Goal: Task Accomplishment & Management: Manage account settings

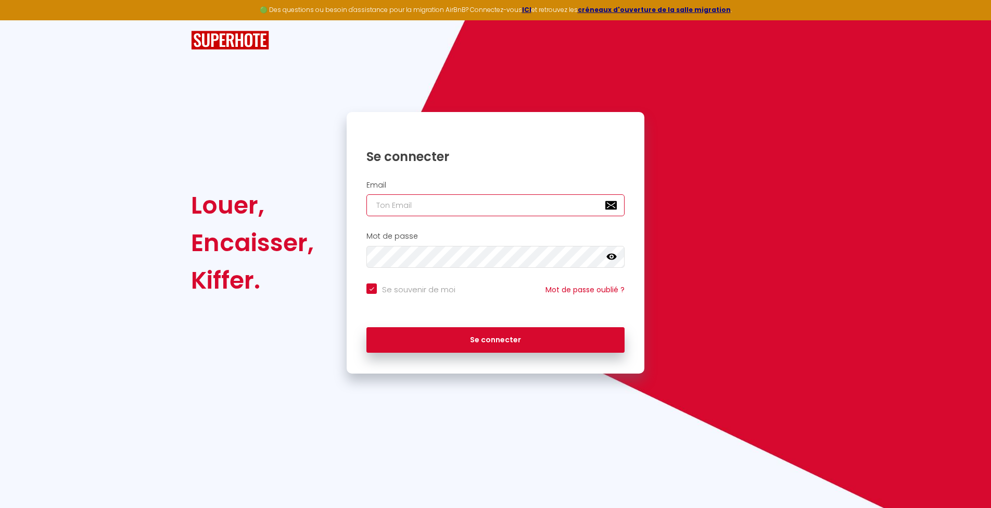
type input "[EMAIL_ADDRESS][DOMAIN_NAME]"
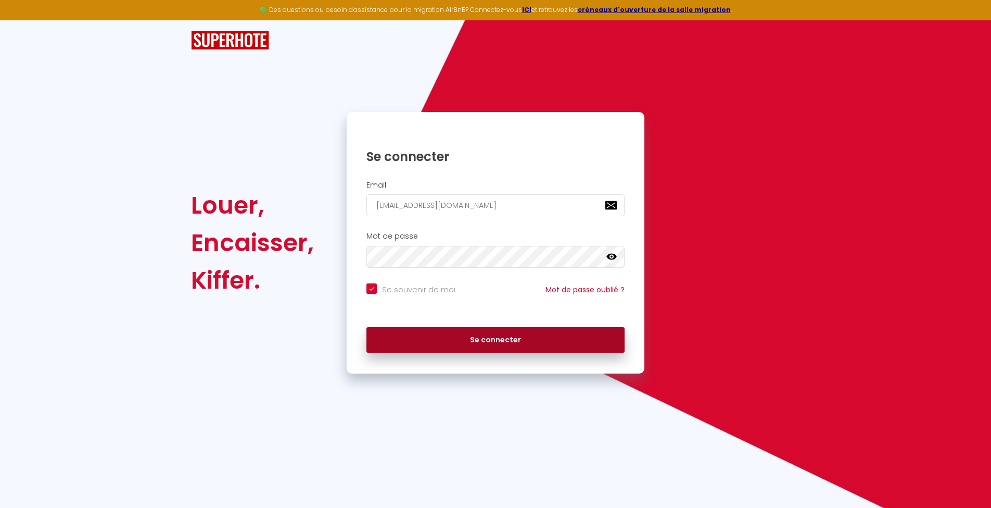
click at [448, 336] on button "Se connecter" at bounding box center [496, 340] width 258 height 26
checkbox input "true"
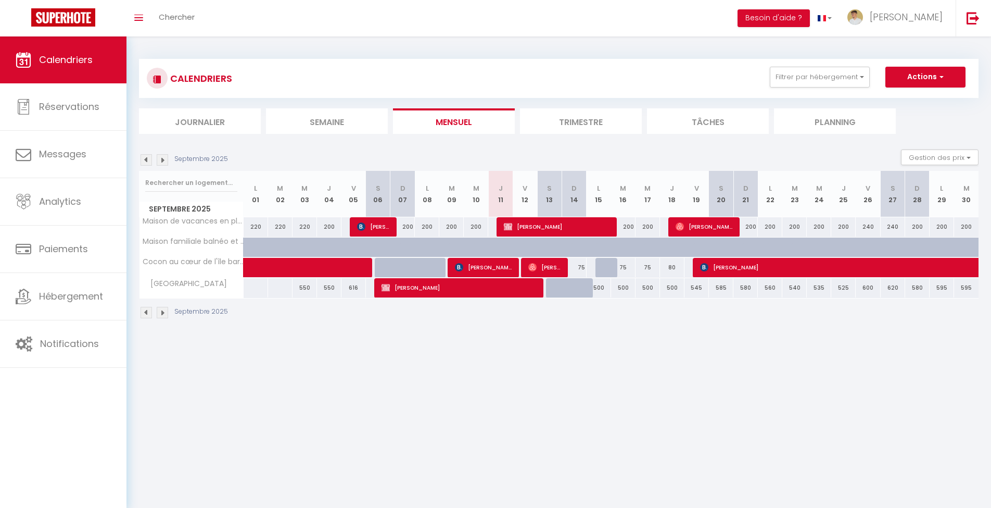
click at [165, 155] on img at bounding box center [162, 159] width 11 height 11
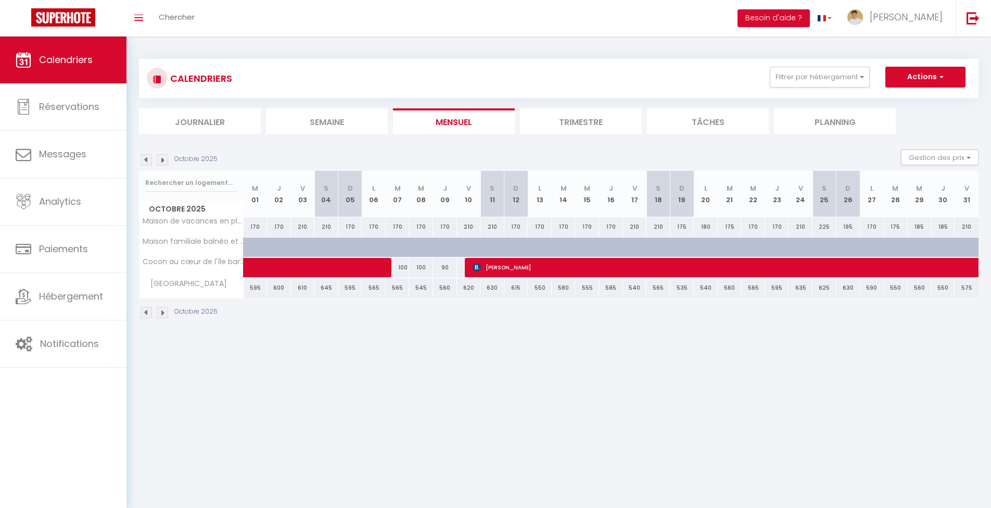
click at [165, 156] on img at bounding box center [162, 159] width 11 height 11
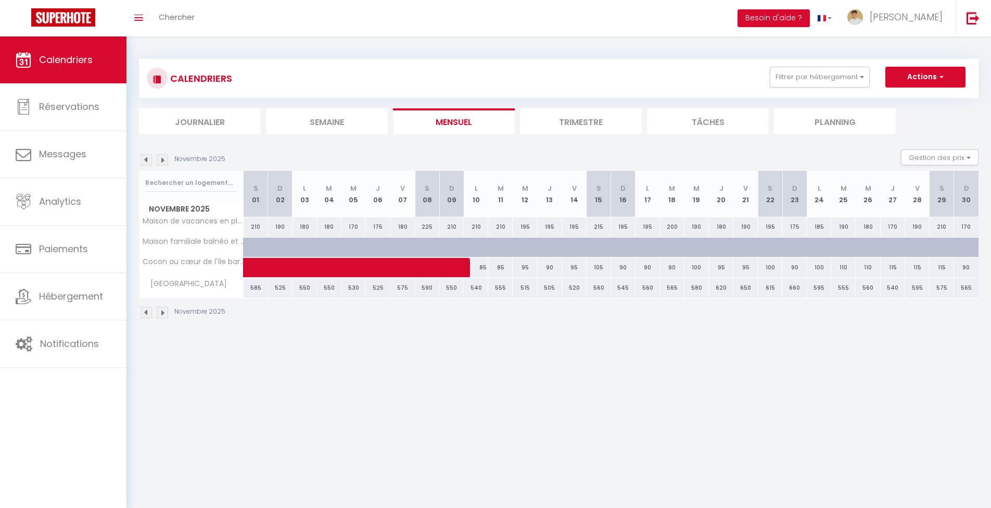
click at [165, 156] on img at bounding box center [162, 159] width 11 height 11
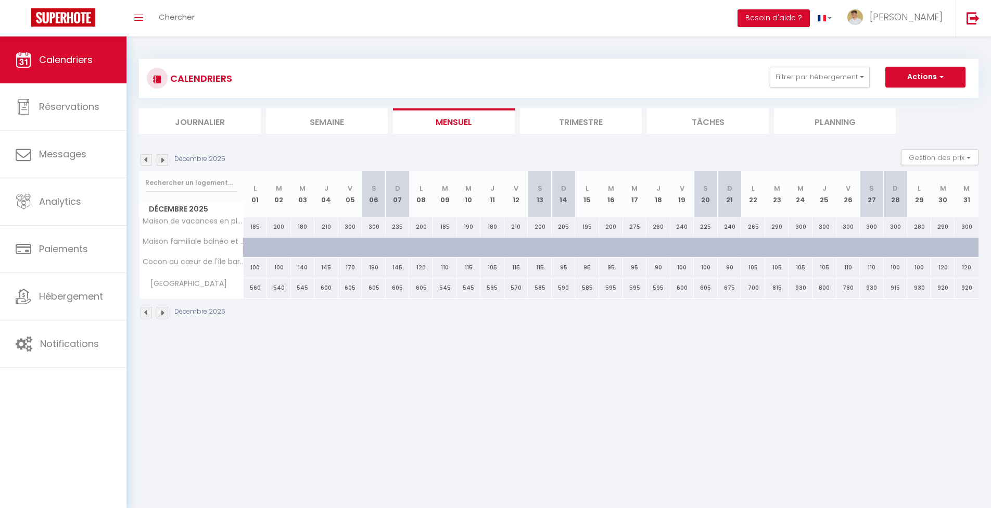
click at [165, 156] on img at bounding box center [162, 159] width 11 height 11
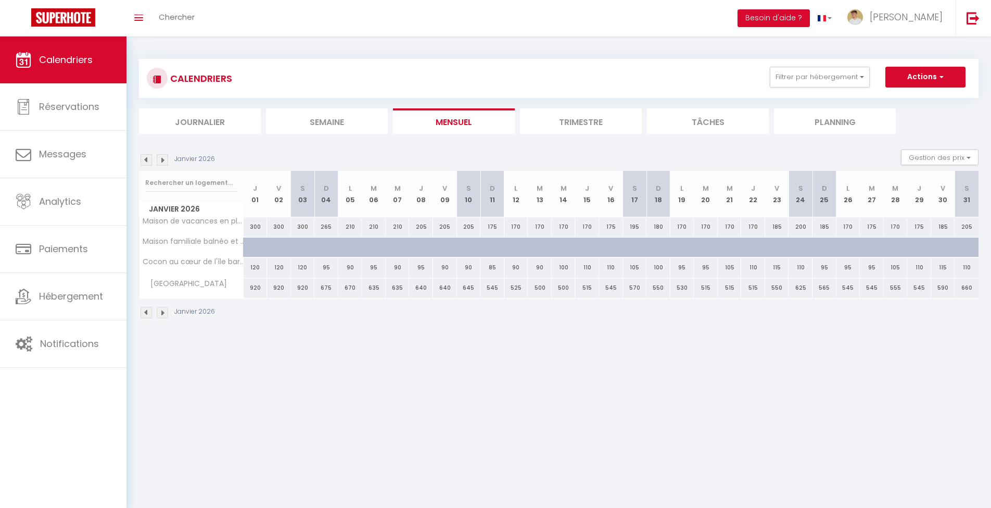
click at [165, 156] on img at bounding box center [162, 159] width 11 height 11
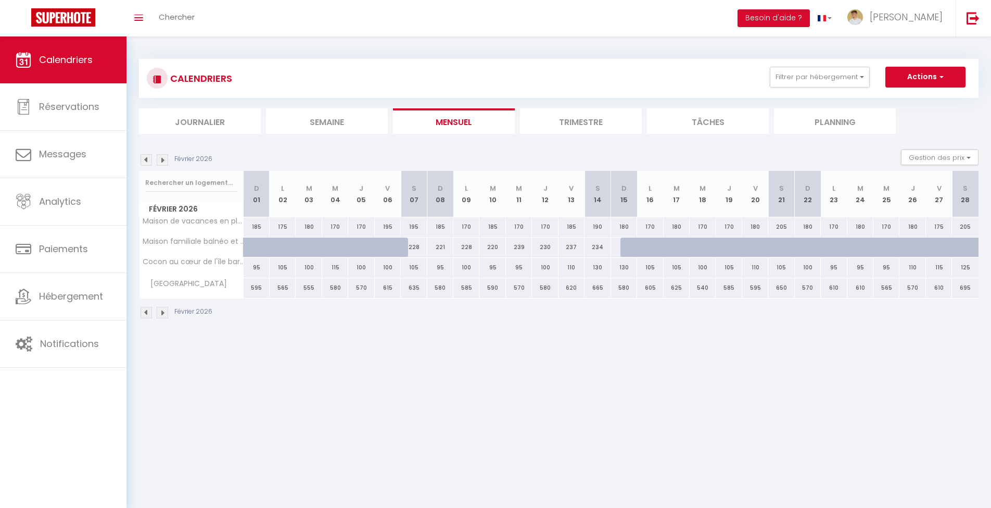
click at [165, 156] on img at bounding box center [162, 159] width 11 height 11
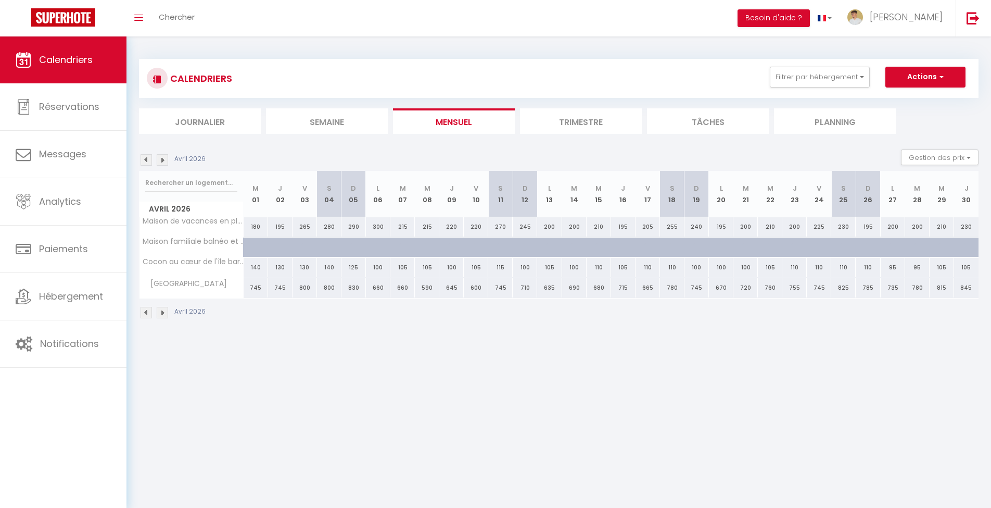
click at [165, 156] on img at bounding box center [162, 159] width 11 height 11
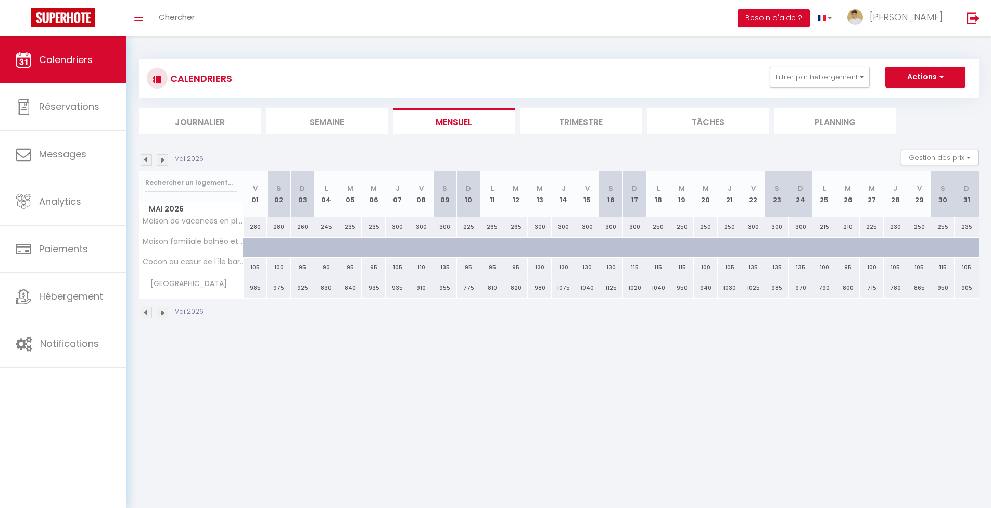
click at [165, 156] on img at bounding box center [162, 159] width 11 height 11
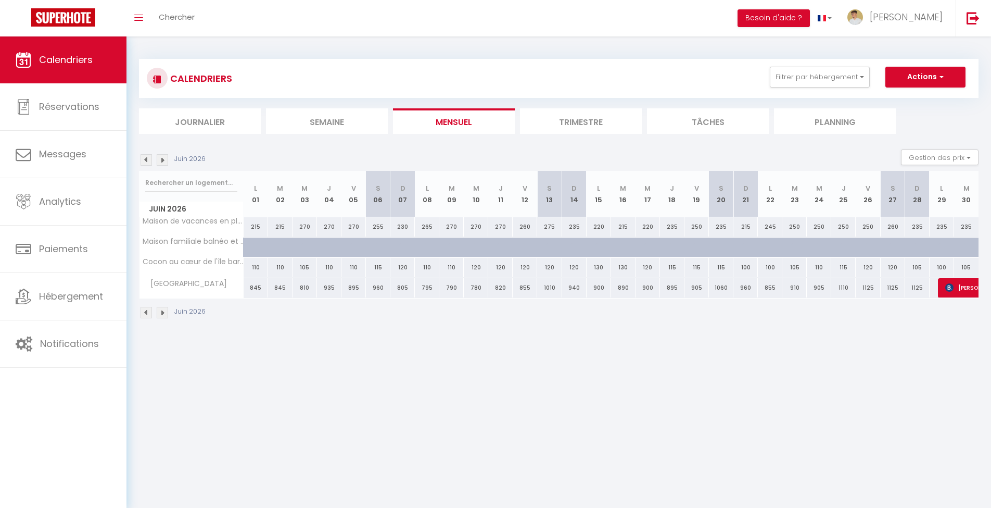
click at [165, 156] on img at bounding box center [162, 159] width 11 height 11
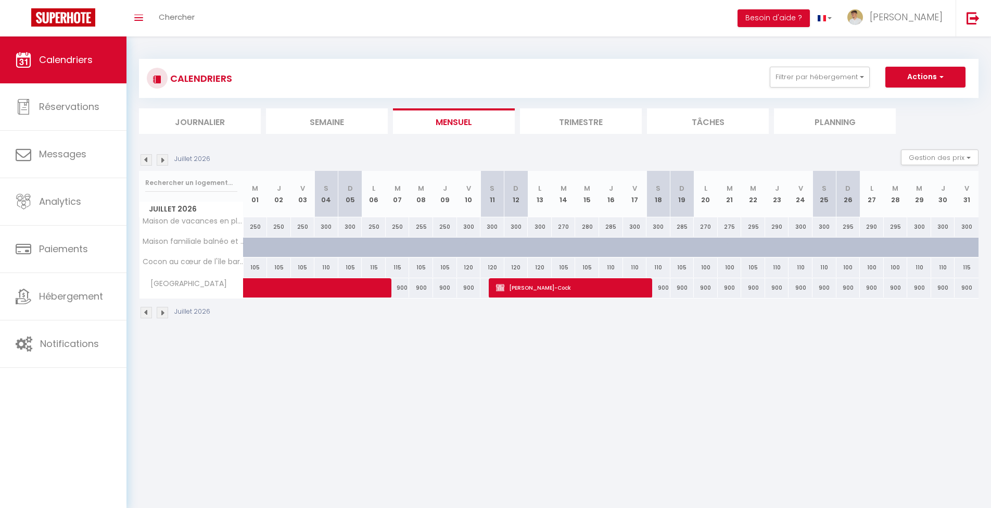
click at [149, 159] on img at bounding box center [146, 159] width 11 height 11
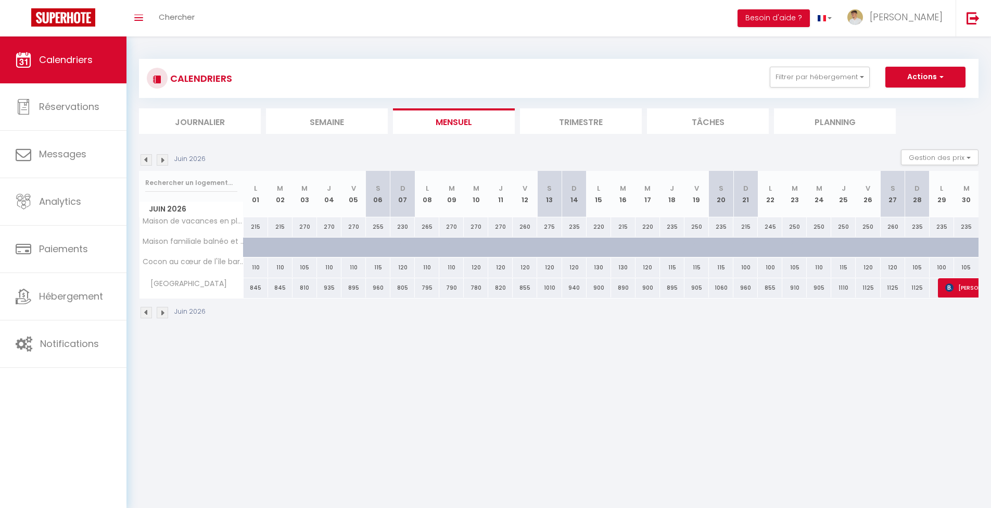
click at [166, 159] on img at bounding box center [162, 159] width 11 height 11
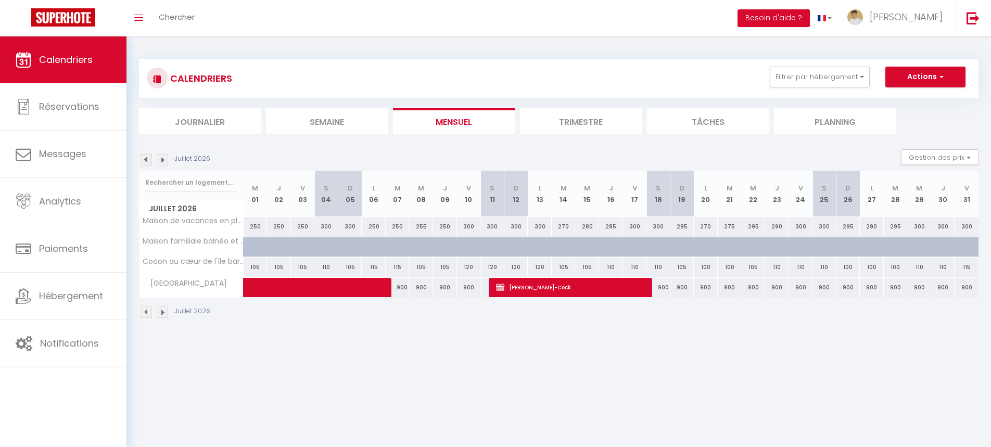
click at [143, 156] on img at bounding box center [146, 159] width 11 height 11
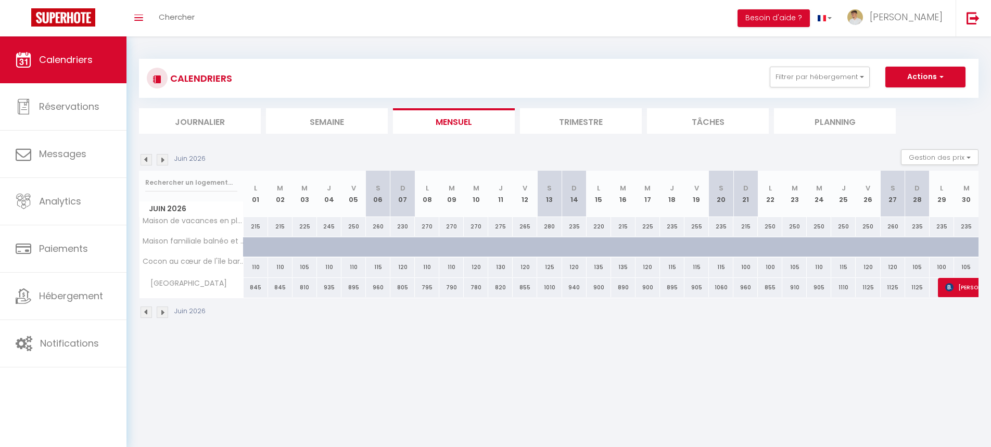
click at [144, 160] on img at bounding box center [146, 159] width 11 height 11
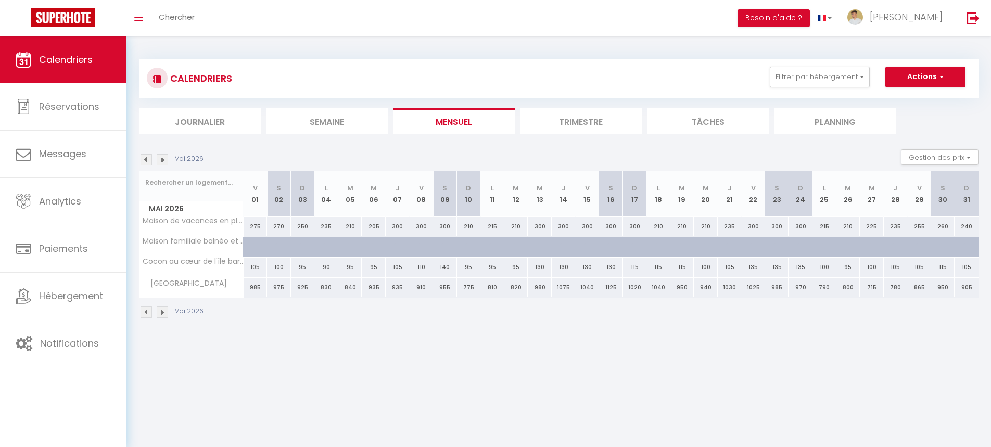
click at [146, 160] on img at bounding box center [146, 159] width 11 height 11
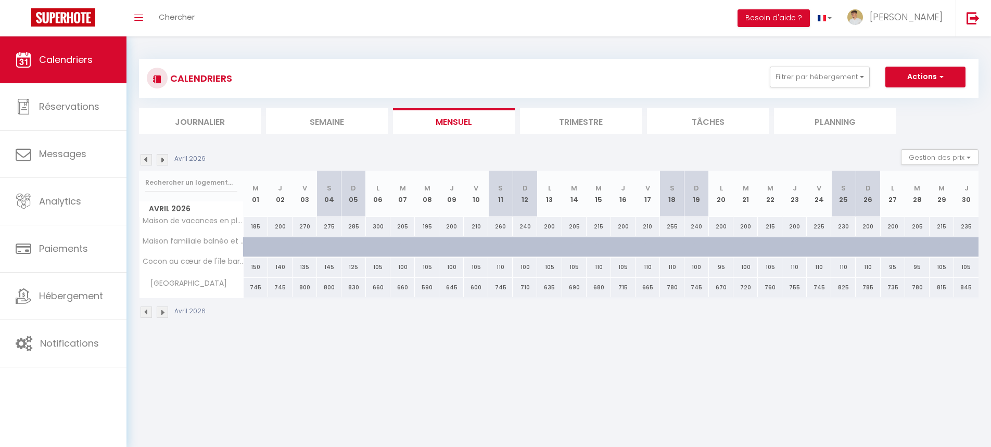
click at [146, 160] on img at bounding box center [146, 159] width 11 height 11
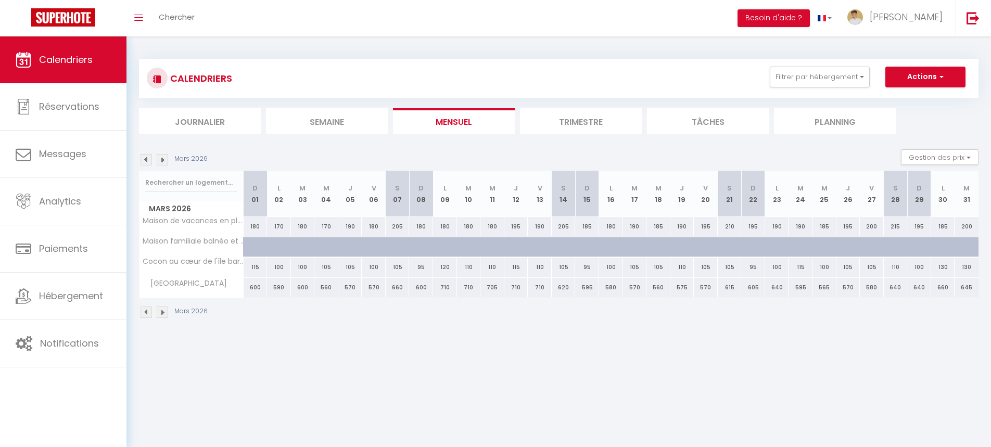
click at [146, 160] on img at bounding box center [146, 159] width 11 height 11
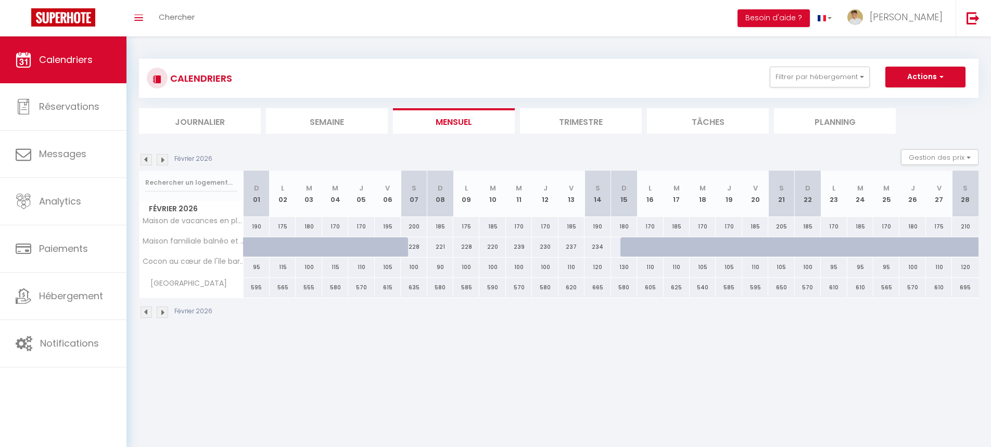
click at [146, 160] on img at bounding box center [146, 159] width 11 height 11
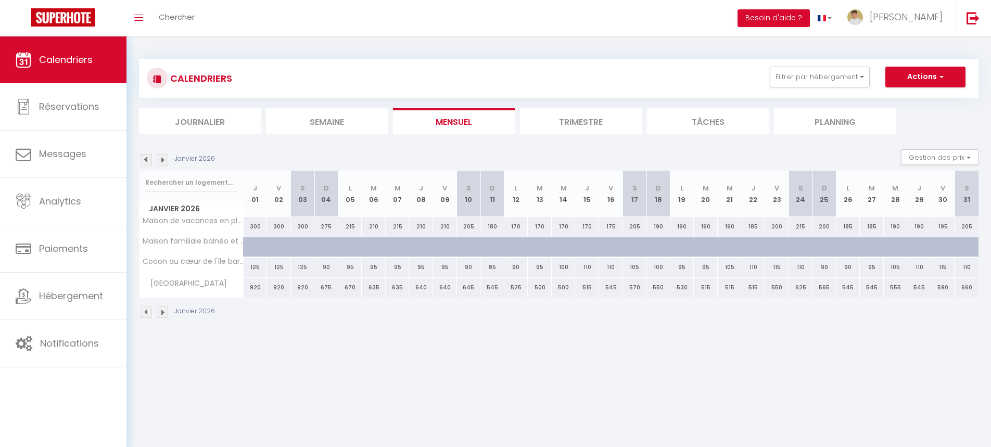
click at [146, 160] on img at bounding box center [146, 159] width 11 height 11
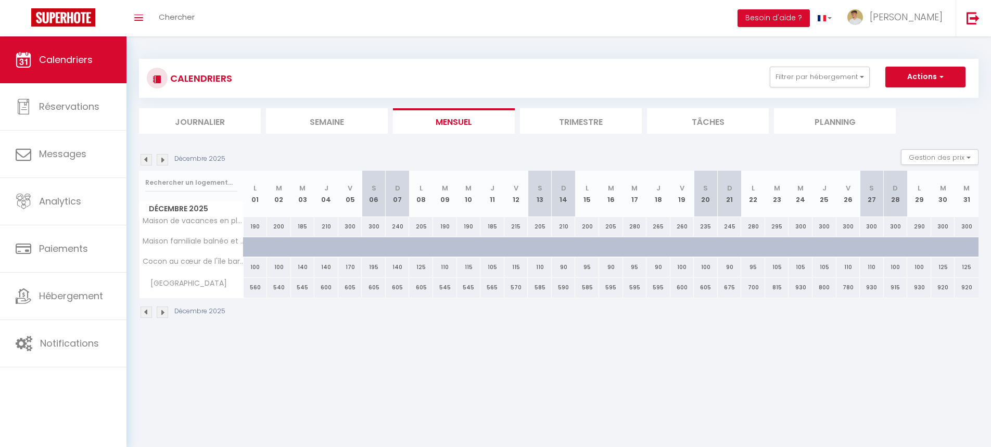
click at [146, 160] on img at bounding box center [146, 159] width 11 height 11
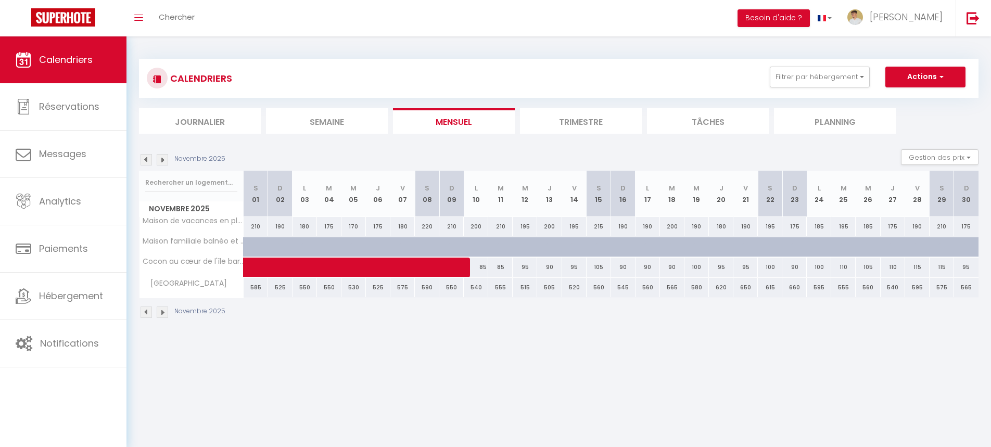
click at [146, 160] on img at bounding box center [146, 159] width 11 height 11
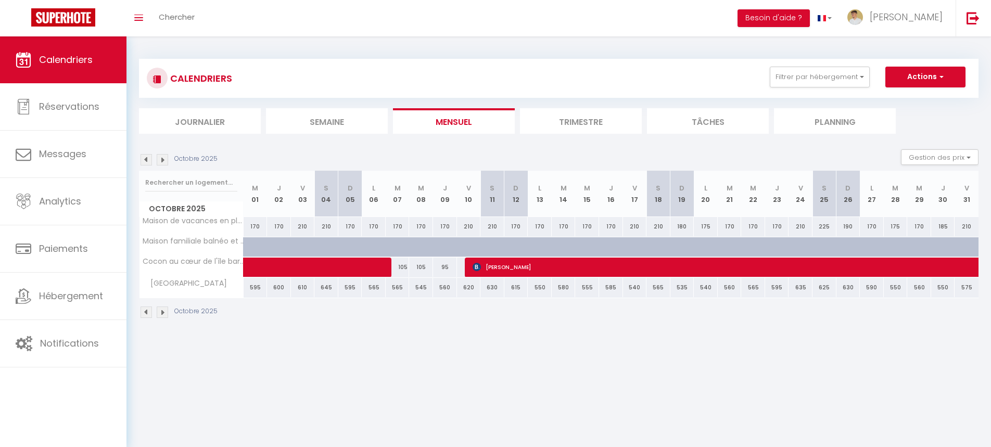
click at [146, 160] on img at bounding box center [146, 159] width 11 height 11
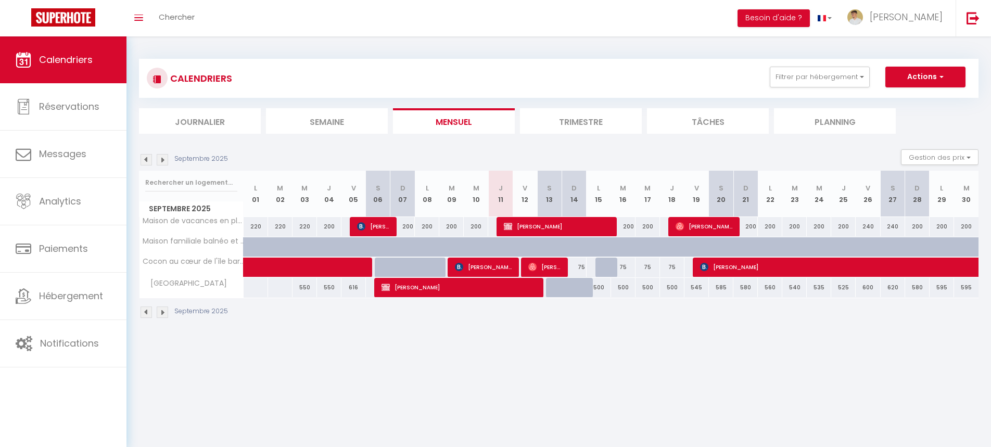
click at [164, 158] on img at bounding box center [162, 159] width 11 height 11
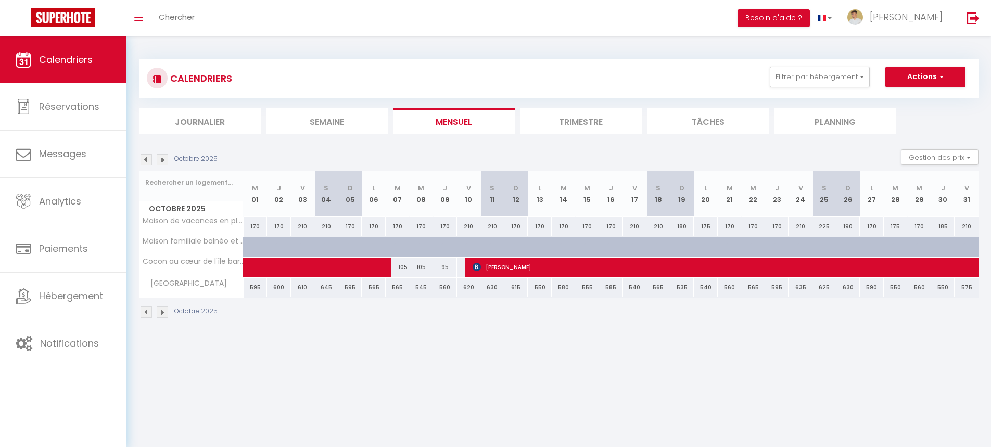
click at [164, 158] on img at bounding box center [162, 159] width 11 height 11
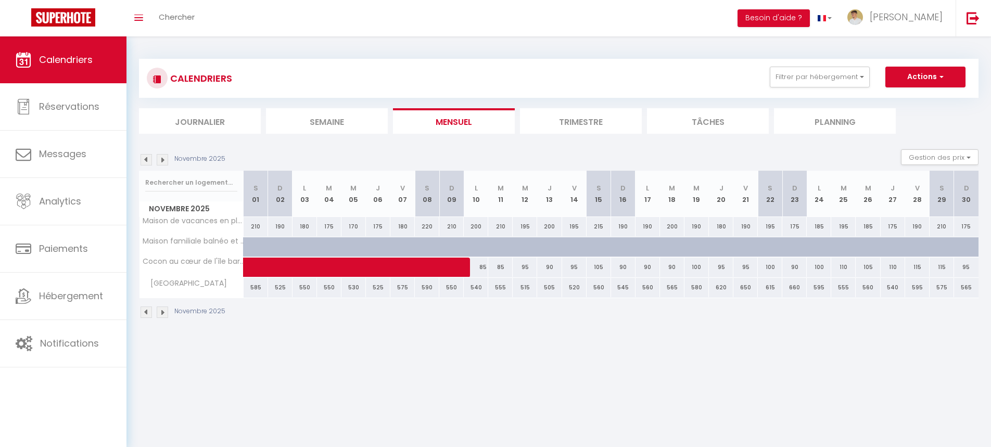
click at [149, 155] on img at bounding box center [146, 159] width 11 height 11
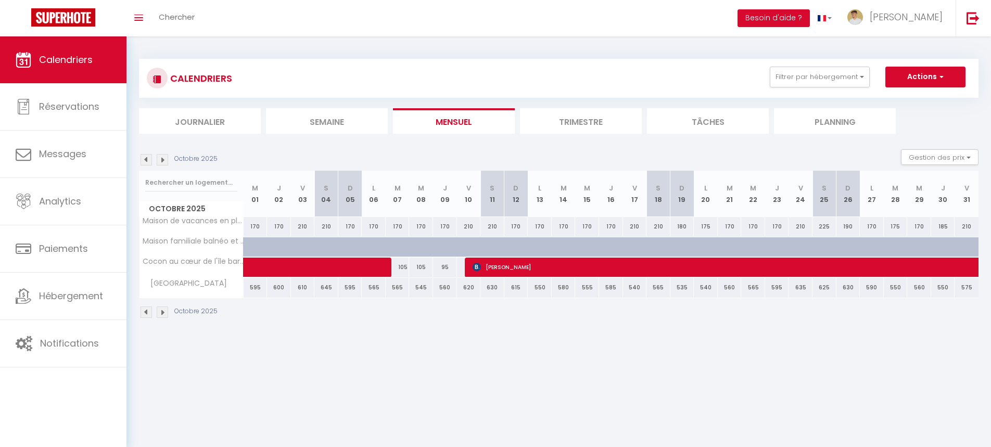
click at [149, 156] on img at bounding box center [146, 159] width 11 height 11
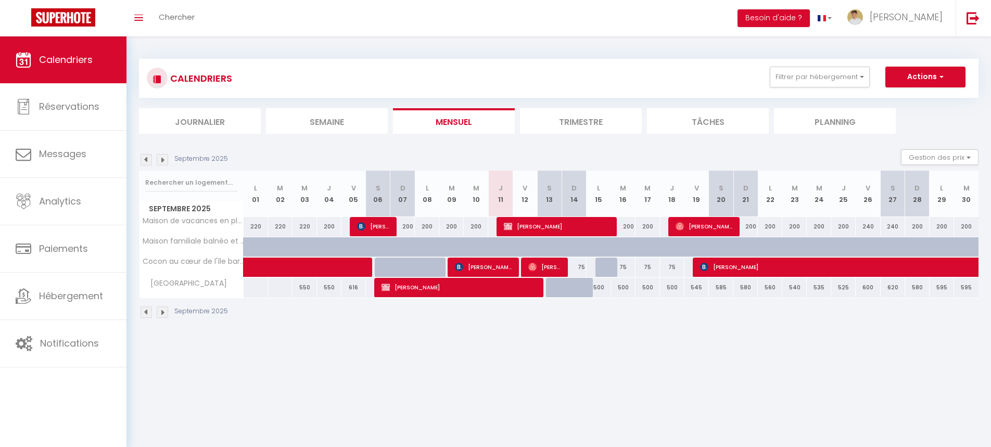
click at [511, 269] on span "[PERSON_NAME]" at bounding box center [483, 267] width 57 height 20
select select "OK"
select select "KO"
select select "0"
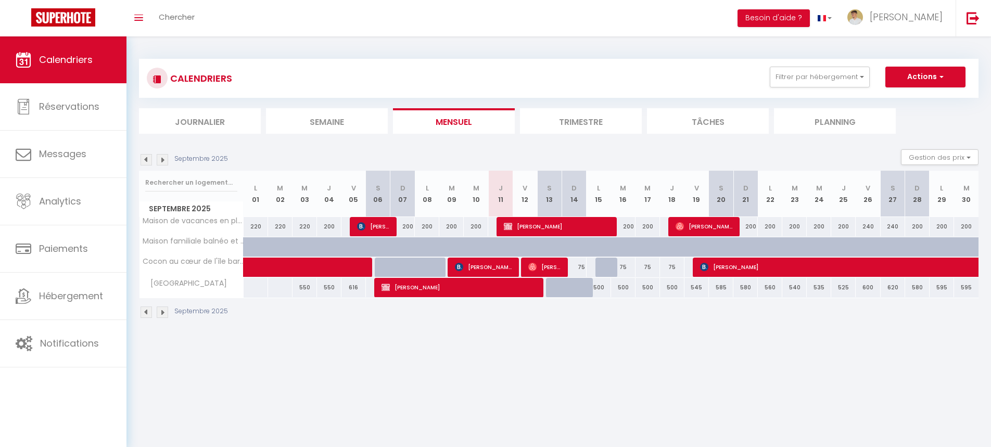
select select "1"
select select
select select "51818"
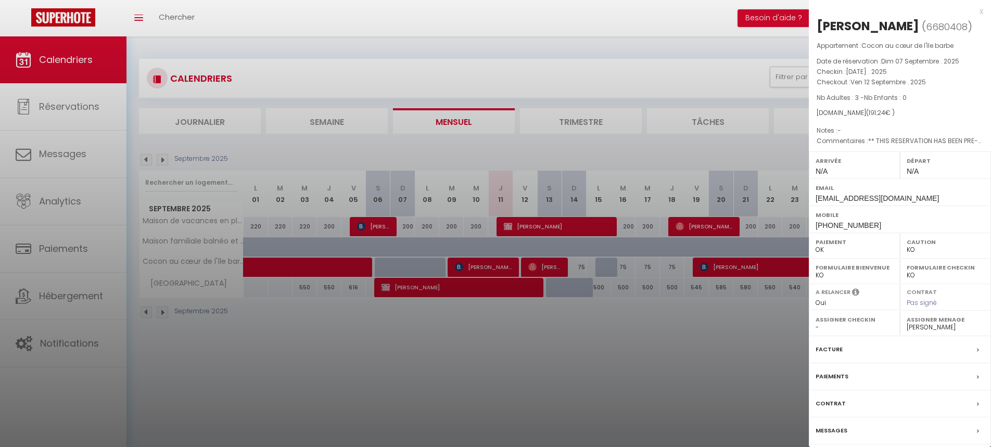
click at [981, 14] on div "x" at bounding box center [896, 11] width 174 height 12
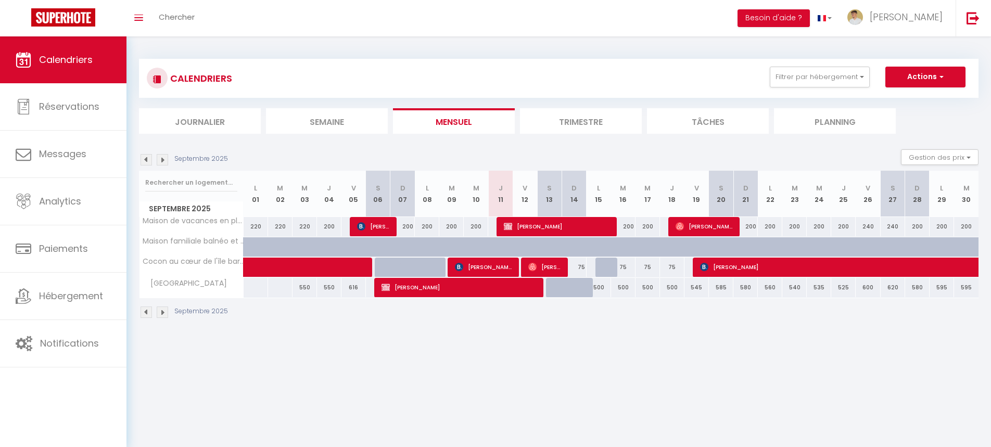
click at [542, 268] on span "[PERSON_NAME]" at bounding box center [544, 267] width 33 height 20
select select "OK"
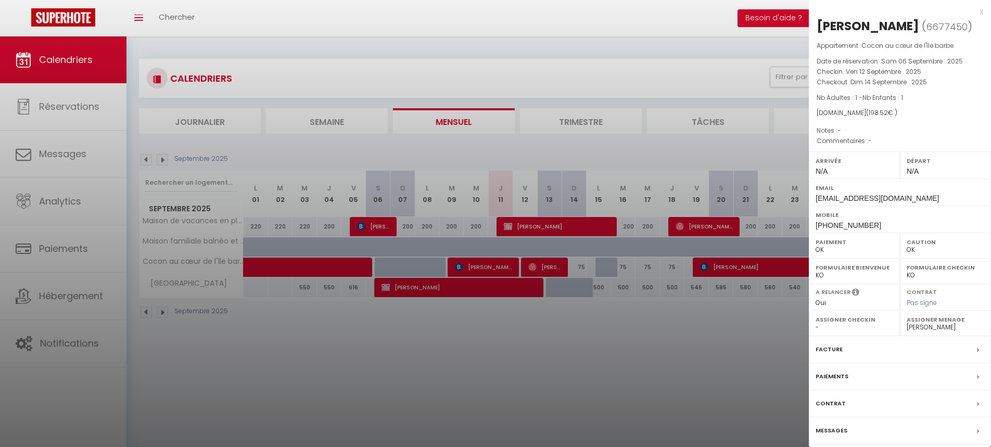
click at [982, 14] on div "x" at bounding box center [896, 11] width 174 height 12
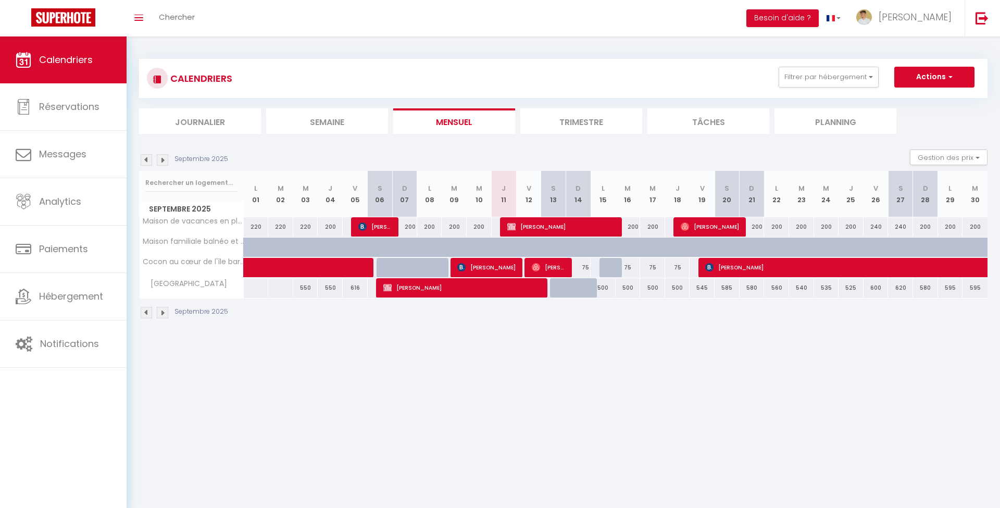
click at [516, 223] on span "[PERSON_NAME]" at bounding box center [561, 227] width 108 height 20
select select
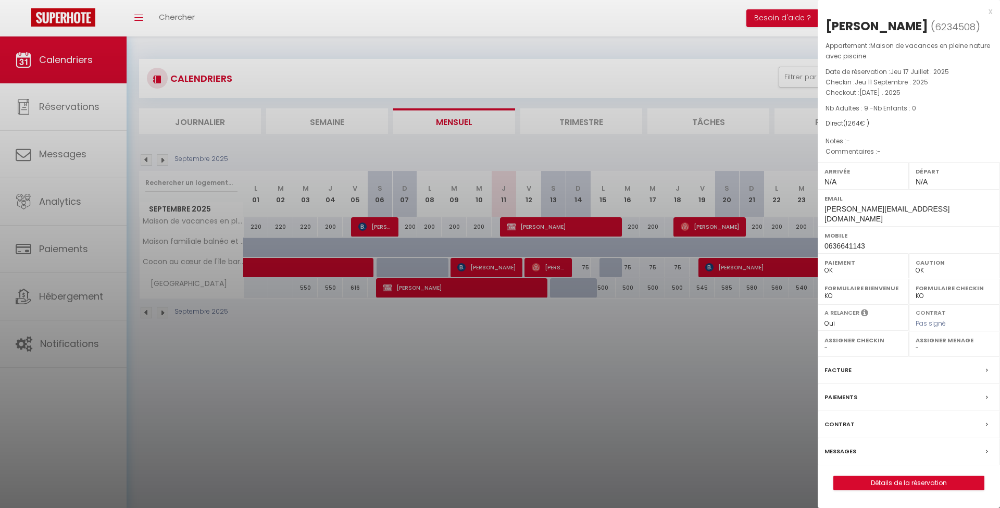
click at [987, 14] on div "x" at bounding box center [904, 11] width 174 height 12
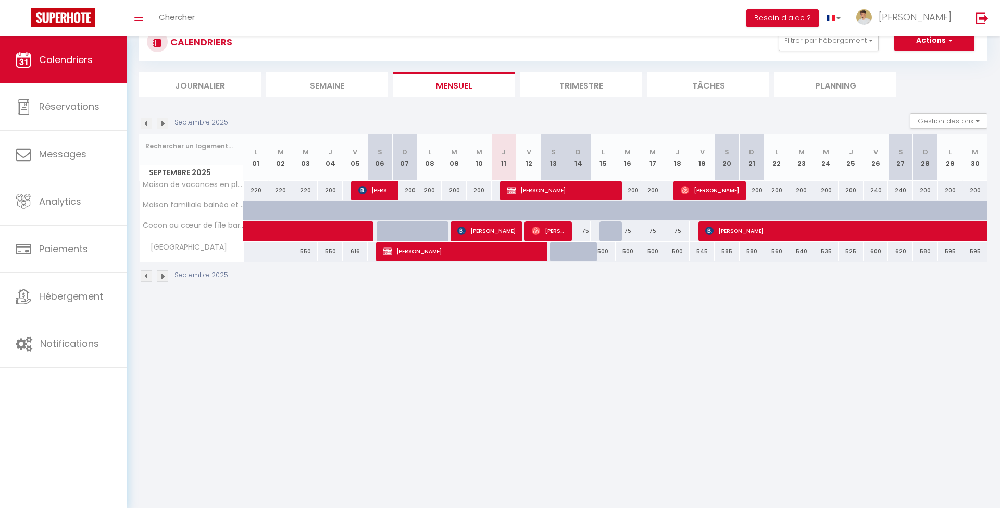
scroll to position [36, 0]
click at [492, 224] on span "[PERSON_NAME]" at bounding box center [486, 231] width 58 height 20
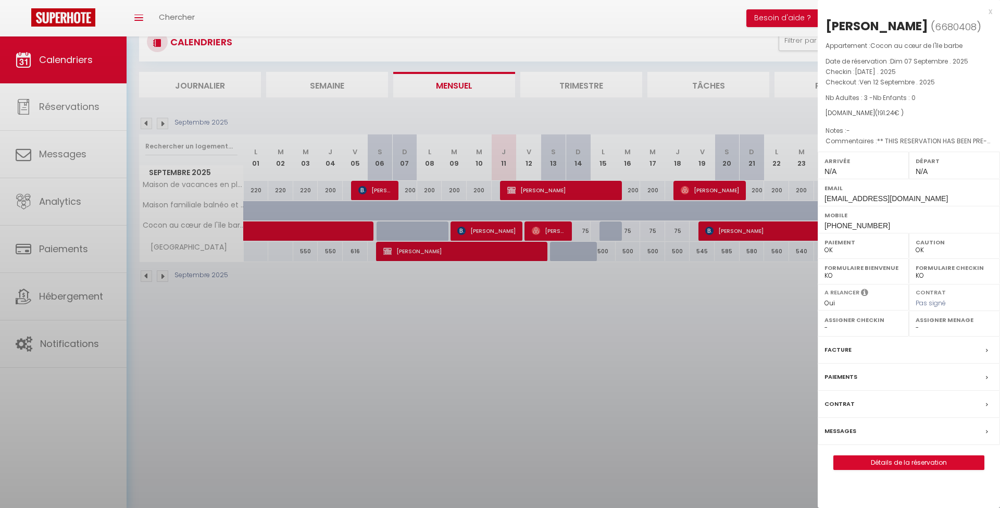
select select "KO"
select select "51818"
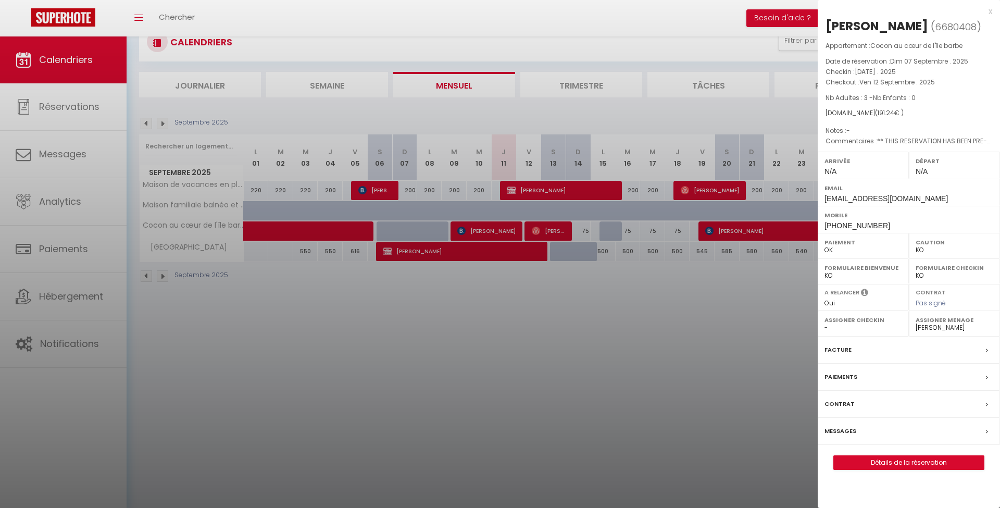
click at [988, 11] on div "x" at bounding box center [904, 11] width 174 height 12
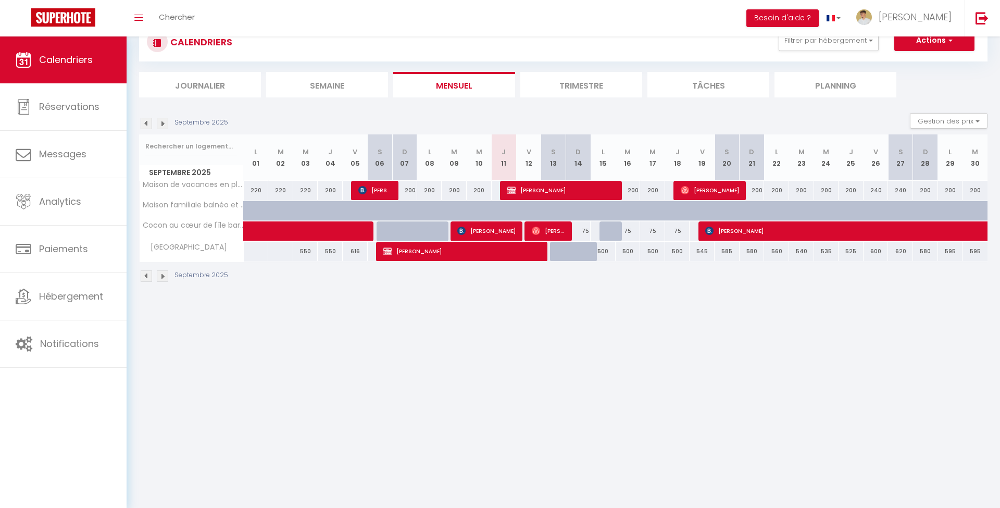
click at [462, 252] on span "[PERSON_NAME]" at bounding box center [462, 251] width 158 height 20
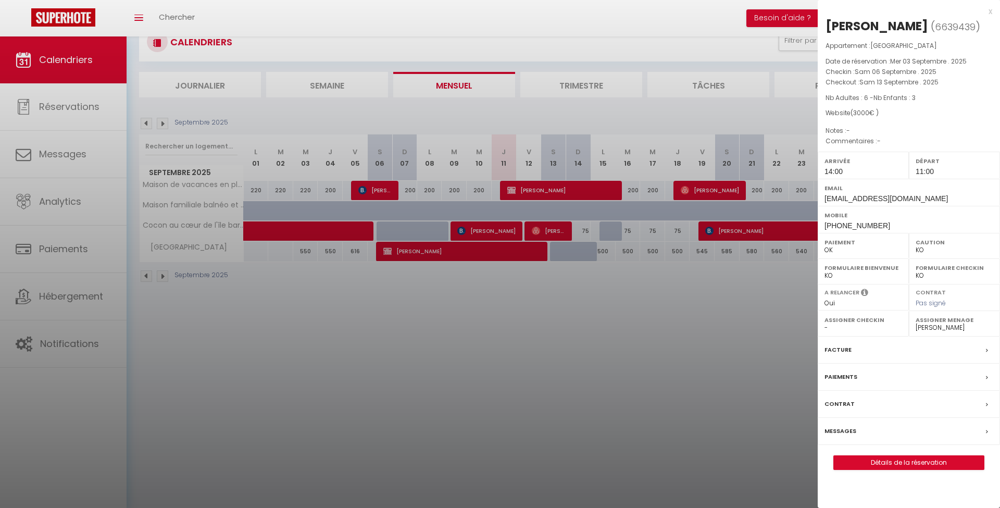
select select "OK"
select select "41600"
select select "48972"
click at [845, 346] on label "Facture" at bounding box center [837, 349] width 27 height 11
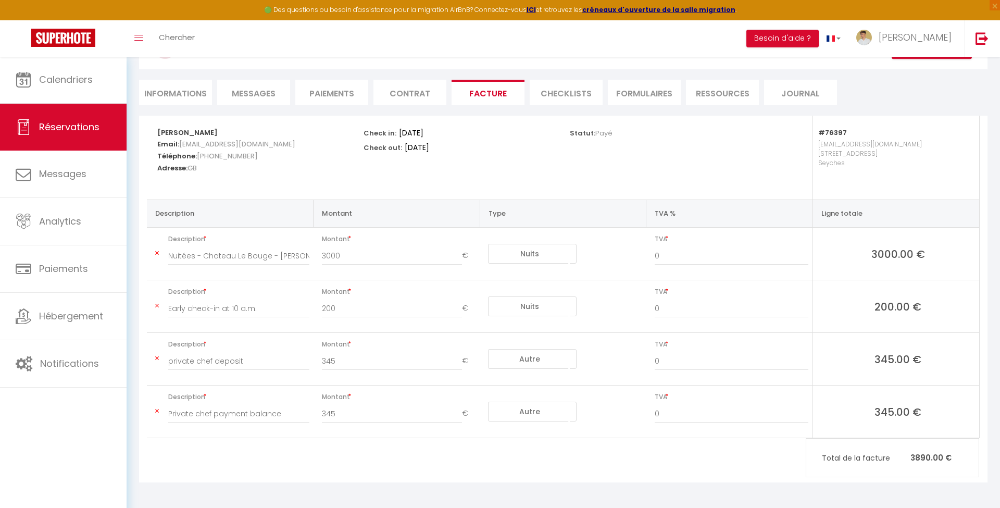
scroll to position [120, 0]
click at [228, 373] on div "private chef deposit" at bounding box center [238, 366] width 155 height 29
click at [209, 361] on input "private chef deposit" at bounding box center [238, 361] width 141 height 19
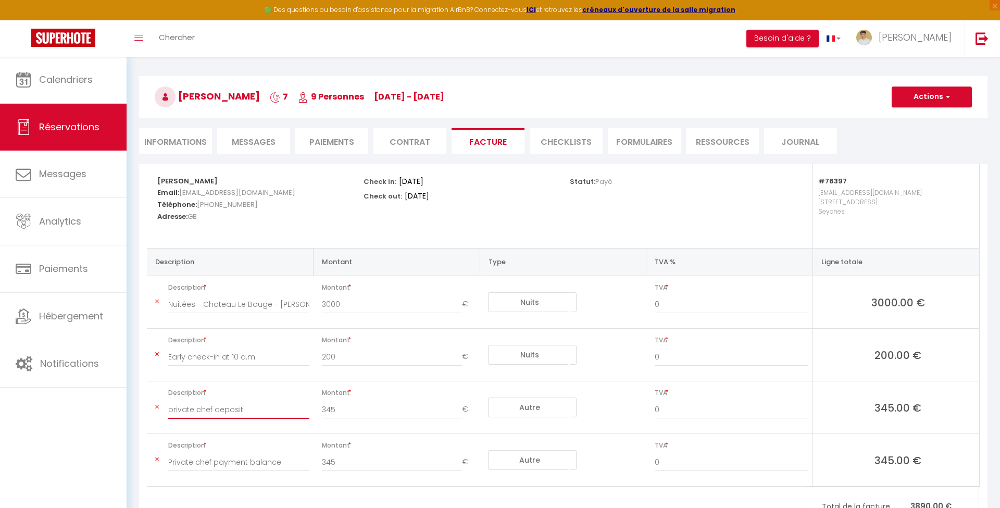
scroll to position [63, 0]
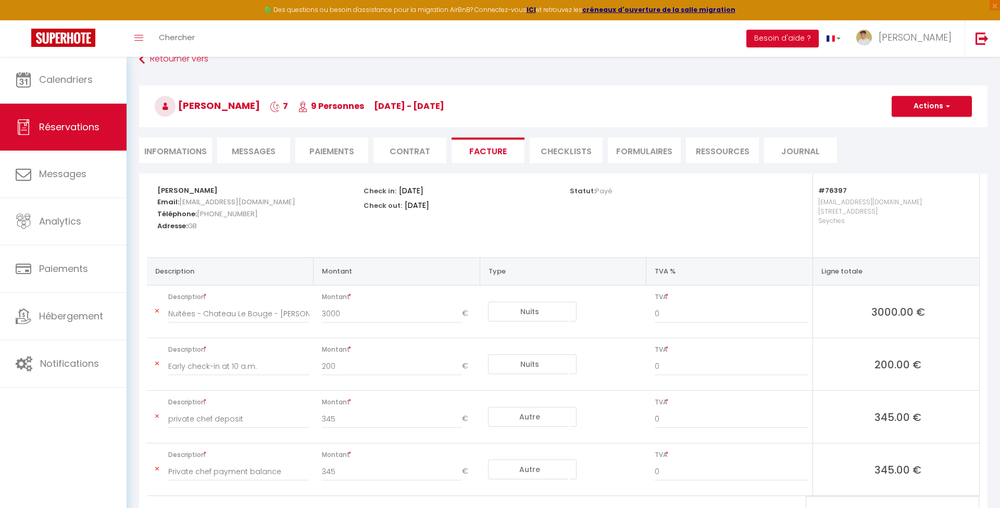
click at [198, 200] on span "[EMAIL_ADDRESS][DOMAIN_NAME]" at bounding box center [237, 201] width 116 height 15
drag, startPoint x: 158, startPoint y: 191, endPoint x: 213, endPoint y: 230, distance: 67.6
click at [214, 230] on div "[PERSON_NAME] Email: [EMAIL_ADDRESS][DOMAIN_NAME] Téléphone: [PHONE_NUMBER] Adr…" at bounding box center [253, 207] width 193 height 68
copy div "[PERSON_NAME] Email: [EMAIL_ADDRESS][DOMAIN_NAME] Téléphone: [PHONE_NUMBER] Adr…"
click at [949, 0] on div "🟢 Des questions ou besoin d'assistance pour la migration AirBnB? Connectez-vous…" at bounding box center [500, 10] width 1000 height 20
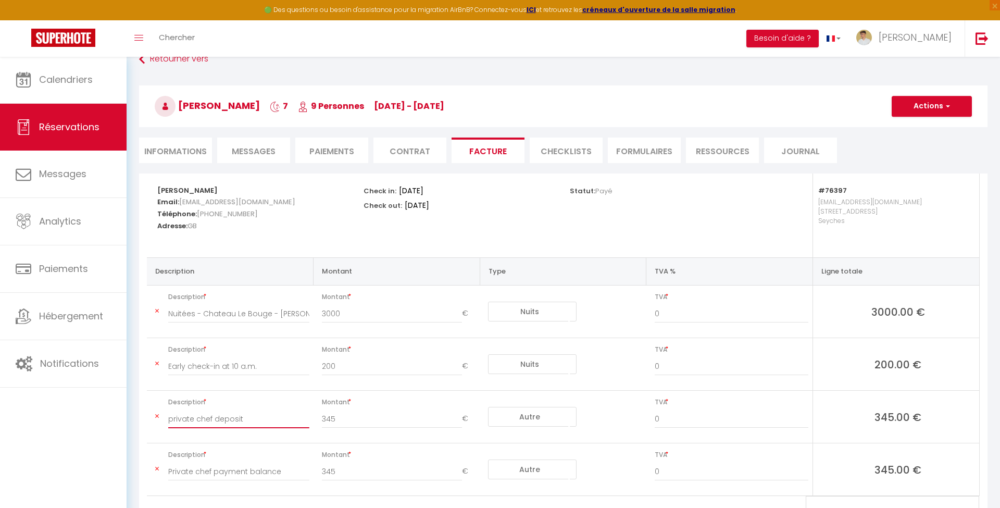
click at [188, 415] on input "private chef deposit" at bounding box center [238, 418] width 141 height 19
drag, startPoint x: 170, startPoint y: 415, endPoint x: 182, endPoint y: 416, distance: 12.0
click at [182, 416] on input "private chef deposit" at bounding box center [238, 418] width 141 height 19
click at [178, 469] on input "Private chef payment balance" at bounding box center [238, 471] width 141 height 19
drag, startPoint x: 168, startPoint y: 469, endPoint x: 210, endPoint y: 468, distance: 42.2
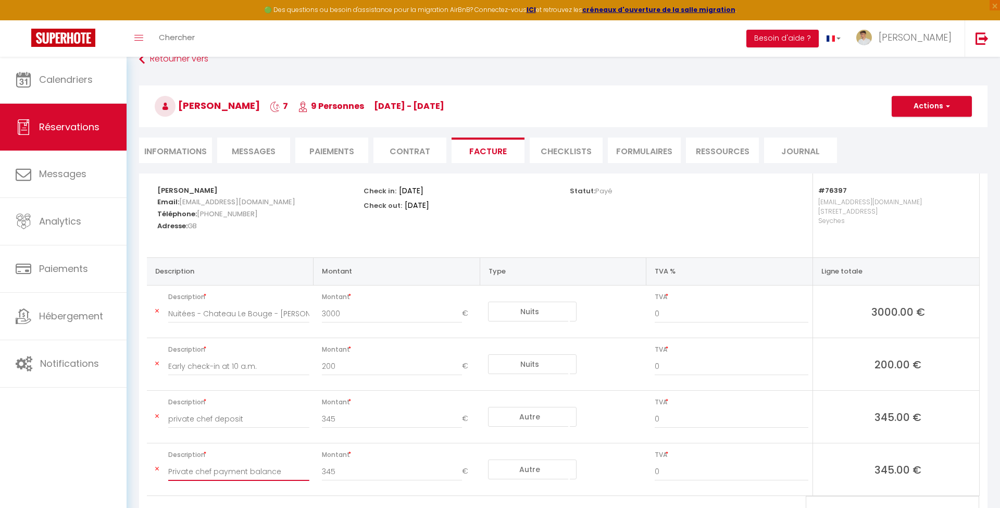
click at [210, 468] on input "Private chef payment balance" at bounding box center [238, 471] width 141 height 19
